Goal: Check status

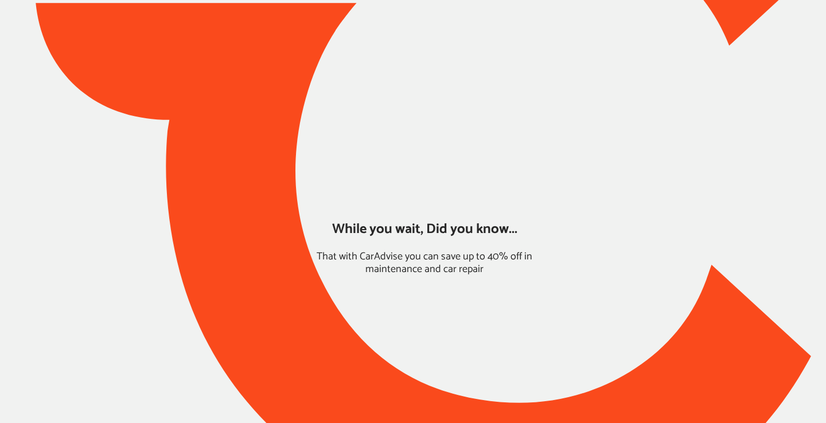
type input "*****"
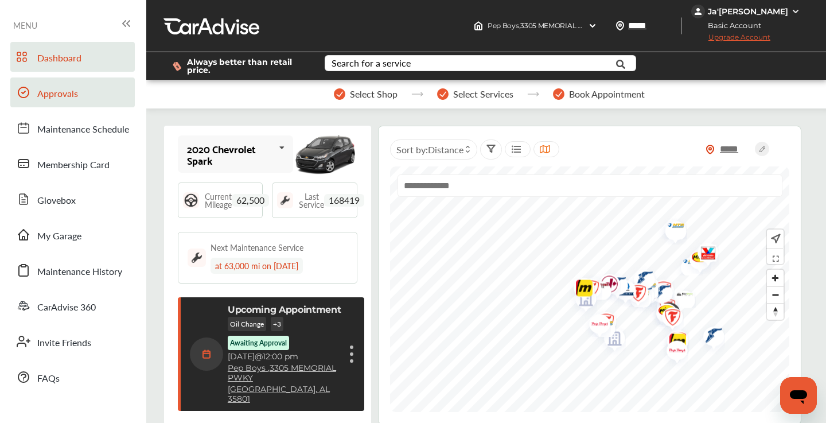
click at [66, 97] on span "Approvals" at bounding box center [57, 94] width 41 height 15
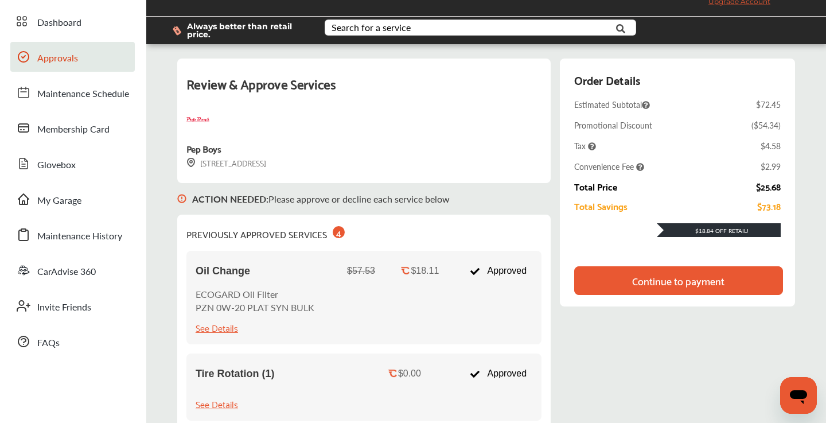
scroll to position [84, 0]
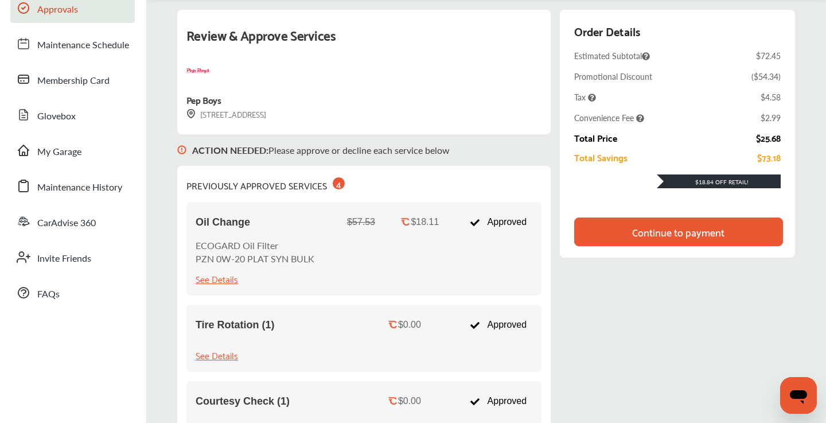
click at [671, 229] on div "Continue to payment" at bounding box center [678, 231] width 92 height 11
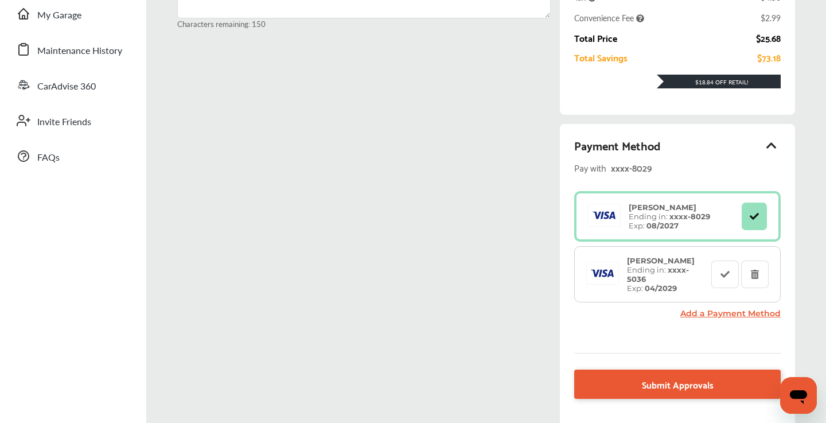
scroll to position [225, 0]
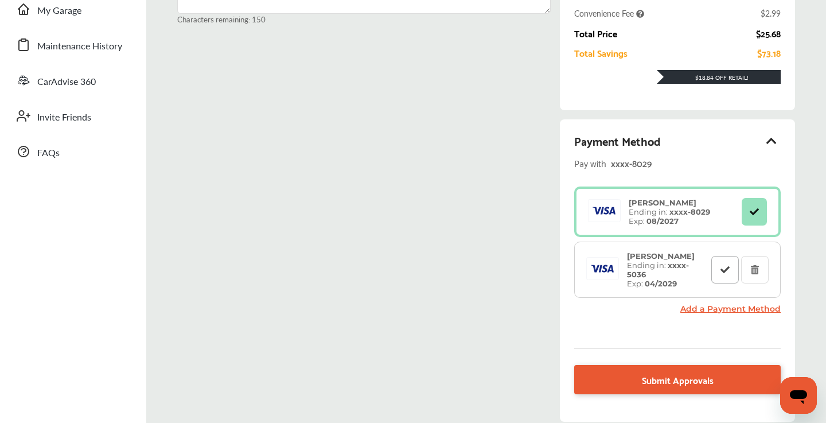
click at [719, 273] on button at bounding box center [725, 270] width 28 height 28
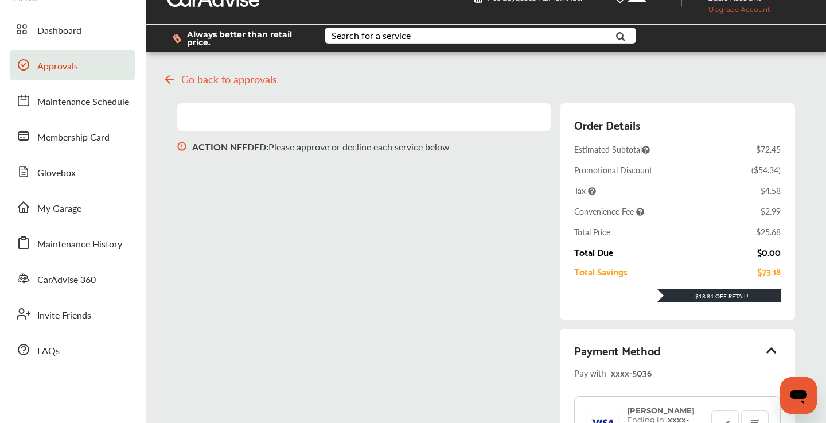
scroll to position [0, 0]
